Goal: Task Accomplishment & Management: Manage account settings

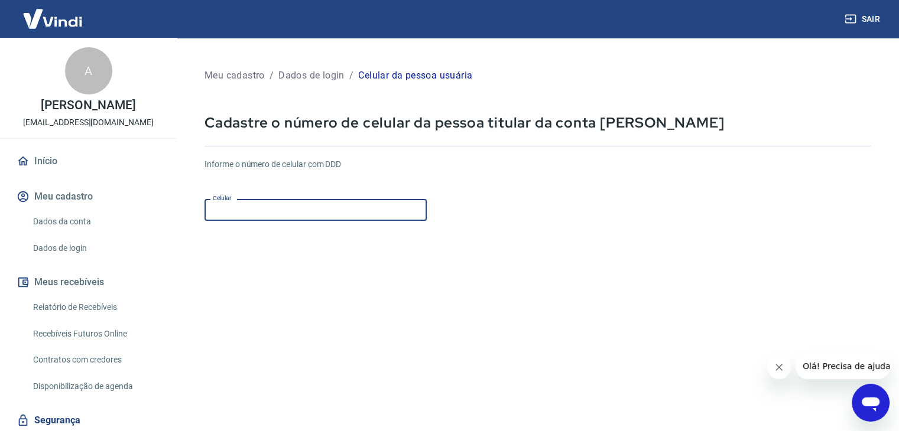
click at [303, 206] on input "Celular" at bounding box center [315, 210] width 222 height 22
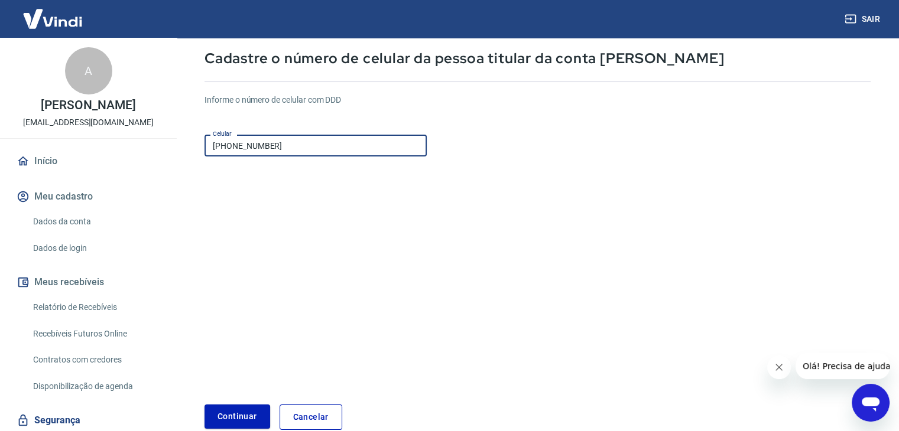
scroll to position [128, 0]
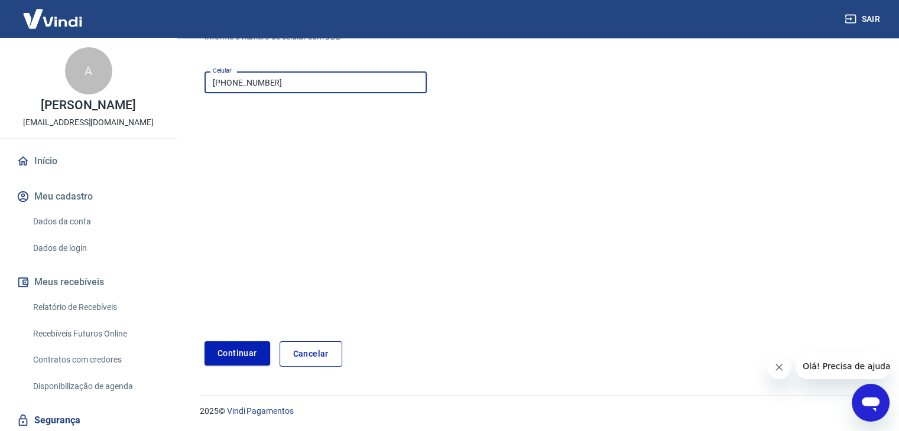
type input "(19) 99265-8151"
click at [231, 370] on div "Meu cadastro / Dados de login / Celular da pessoa usuária Cadastre o número de …" at bounding box center [537, 152] width 694 height 457
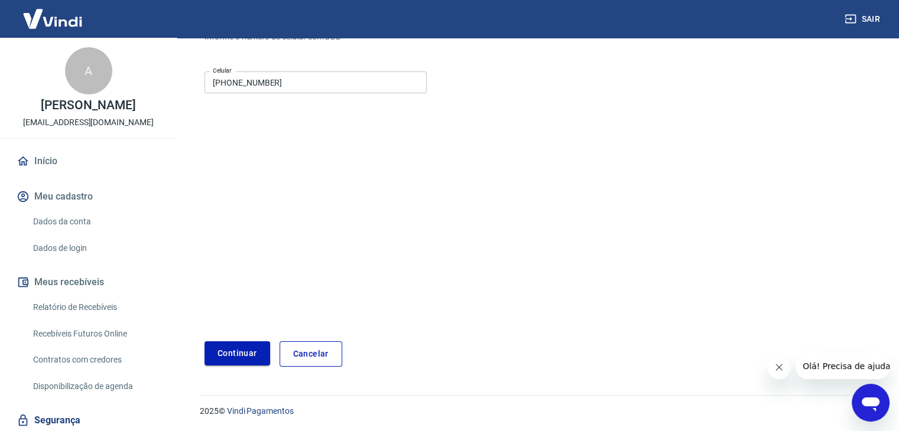
click at [242, 348] on button "Continuar" at bounding box center [237, 354] width 66 height 24
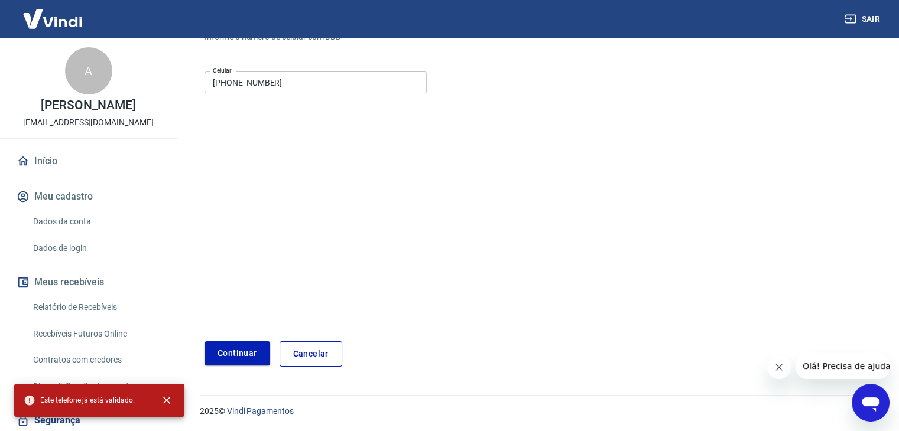
scroll to position [0, 0]
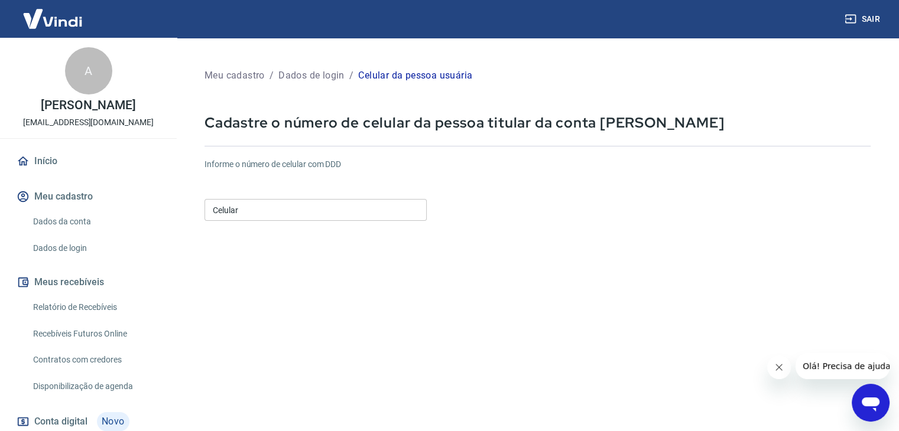
click at [354, 215] on input "Celular" at bounding box center [315, 210] width 222 height 22
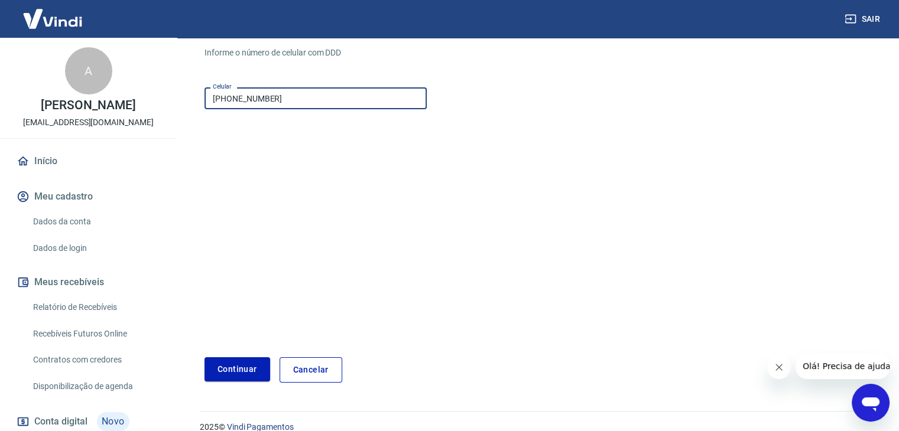
scroll to position [118, 0]
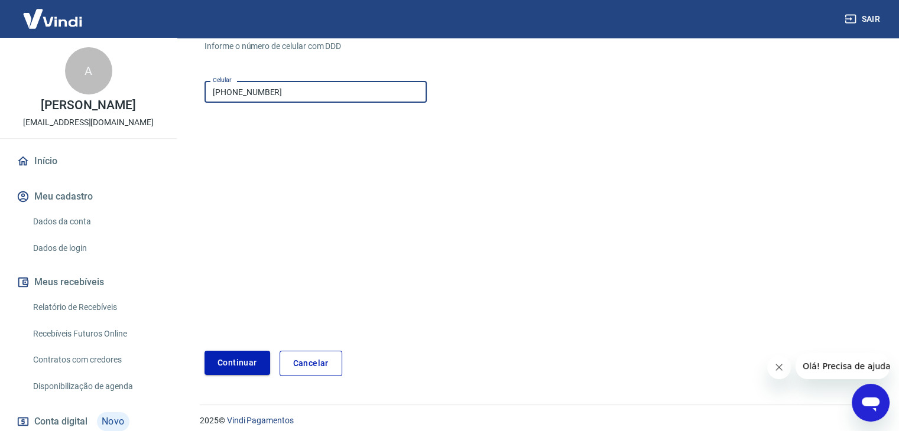
click at [240, 363] on button "Continuar" at bounding box center [237, 363] width 66 height 24
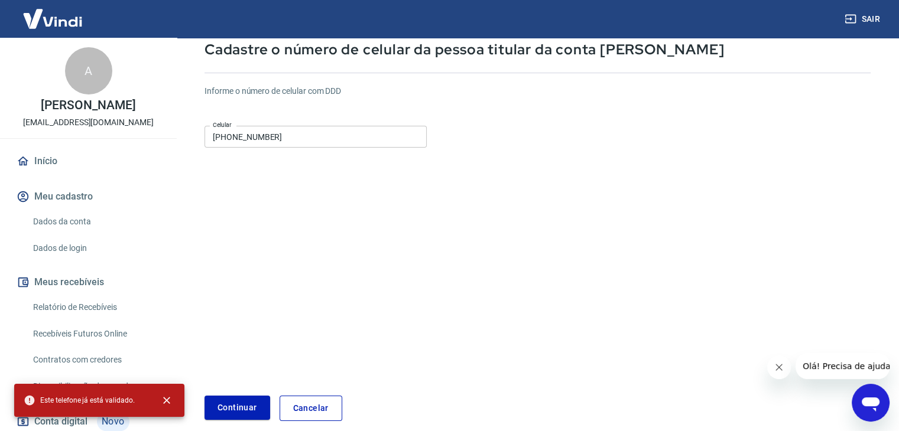
scroll to position [0, 0]
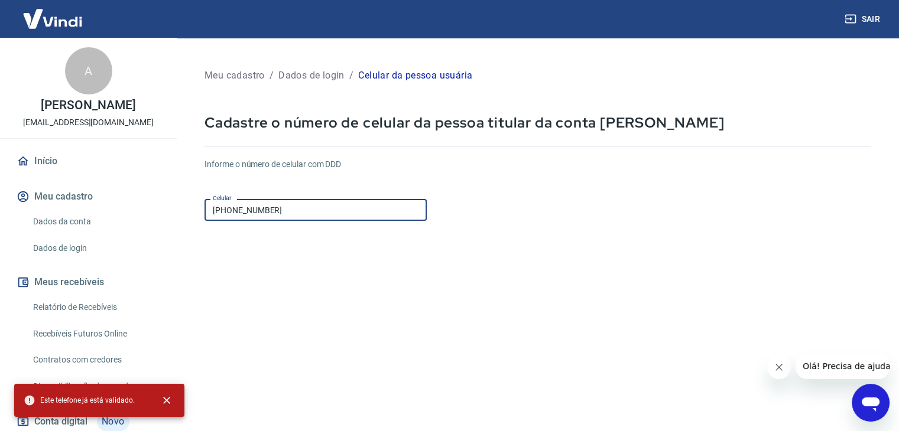
drag, startPoint x: 310, startPoint y: 209, endPoint x: 83, endPoint y: 214, distance: 227.0
click at [83, 214] on div "Sair A [PERSON_NAME] [EMAIL_ADDRESS][DOMAIN_NAME] Início Meu cadastro Dados da …" at bounding box center [449, 215] width 899 height 431
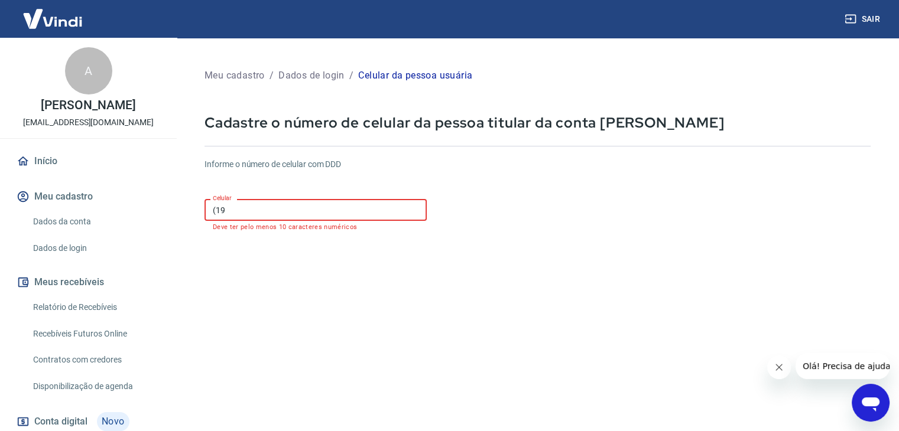
type input "(1"
type input "[PHONE_NUMBER]"
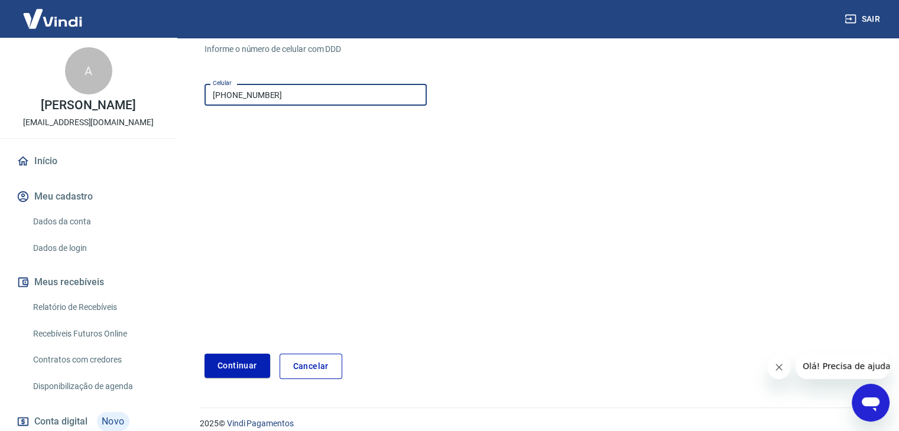
scroll to position [128, 0]
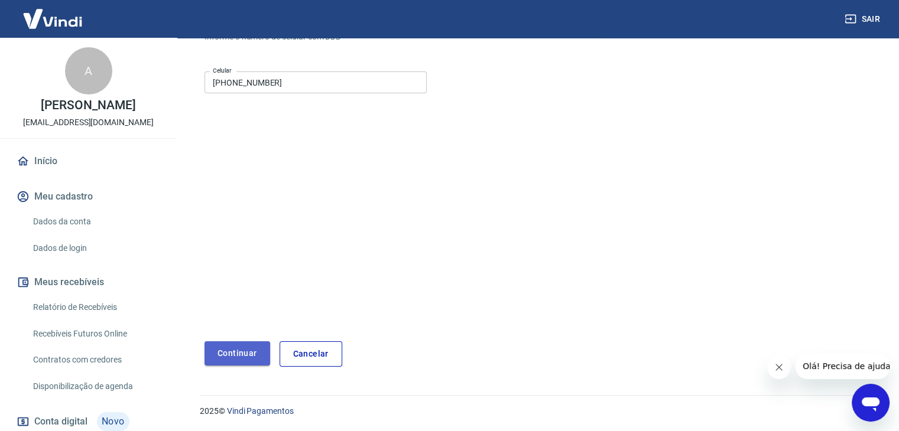
click at [236, 357] on button "Continuar" at bounding box center [237, 354] width 66 height 24
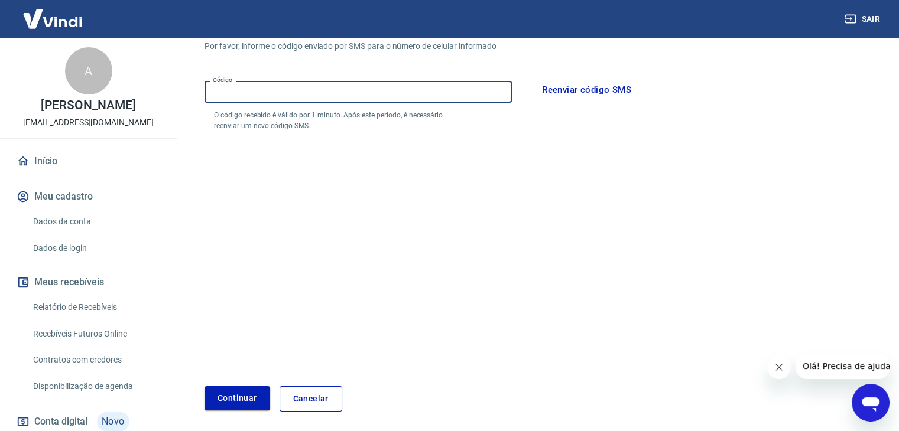
click at [343, 95] on input "Código" at bounding box center [357, 92] width 307 height 22
type input "884285"
click at [228, 398] on button "Continuar" at bounding box center [237, 398] width 66 height 24
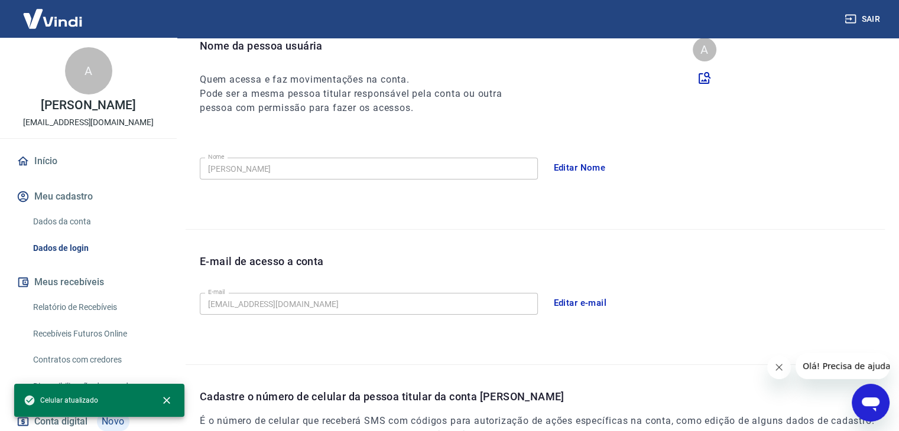
scroll to position [279, 0]
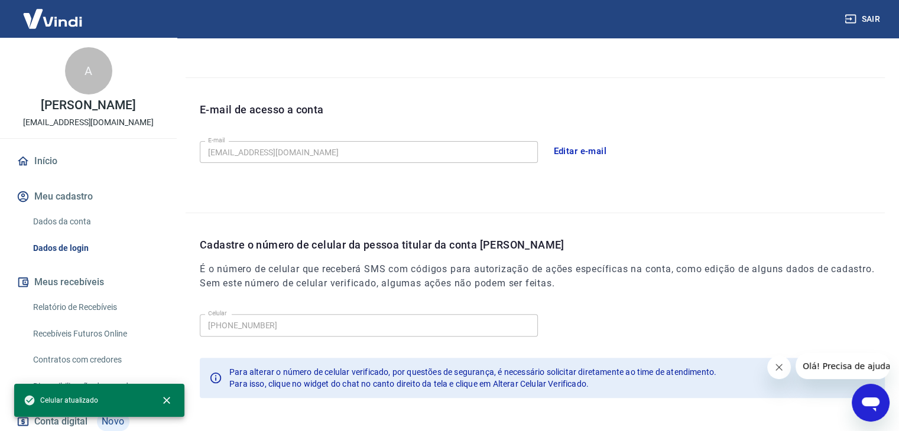
click at [488, 164] on div "E-mail [EMAIL_ADDRESS][DOMAIN_NAME] E-mail" at bounding box center [369, 150] width 338 height 29
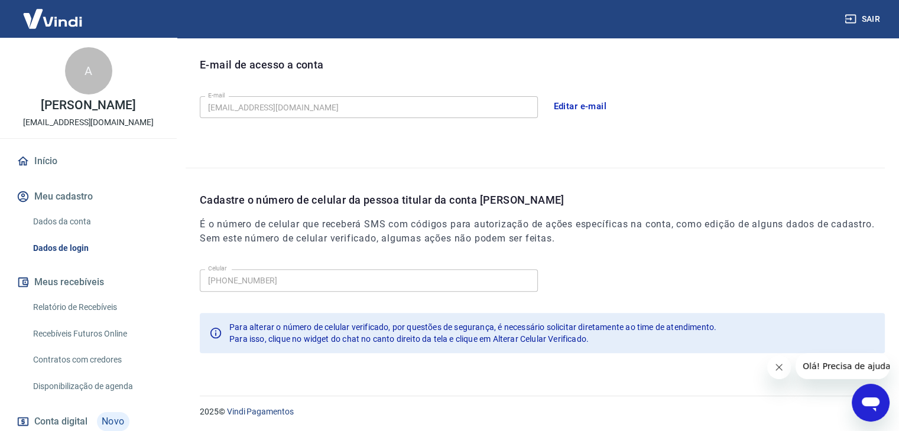
scroll to position [325, 0]
